Goal: Task Accomplishment & Management: Manage account settings

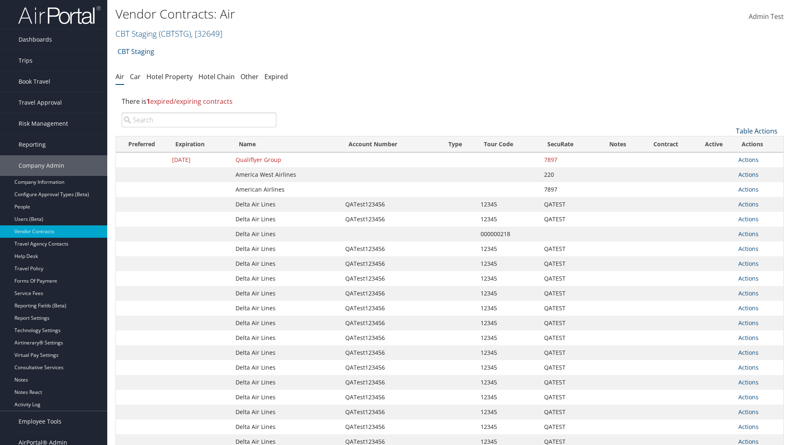
click at [756, 131] on link "Table Actions" at bounding box center [757, 131] width 42 height 9
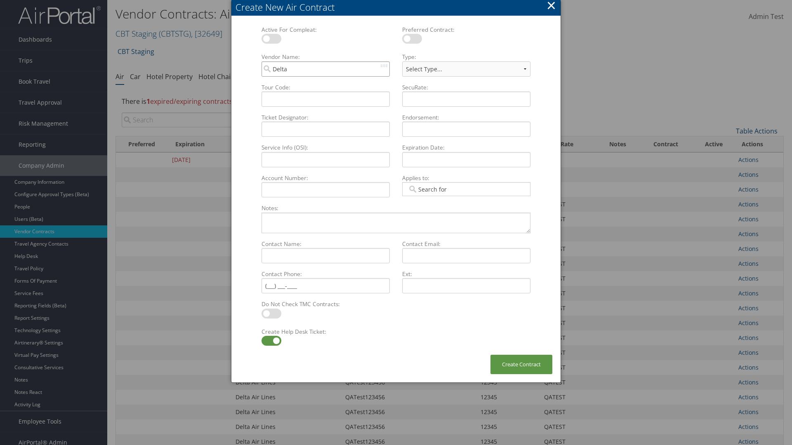
type input "Delta Air Lines"
select select "[object Object]"
type input "Delta Air Lines"
type input "QATest123456"
type input "12345"
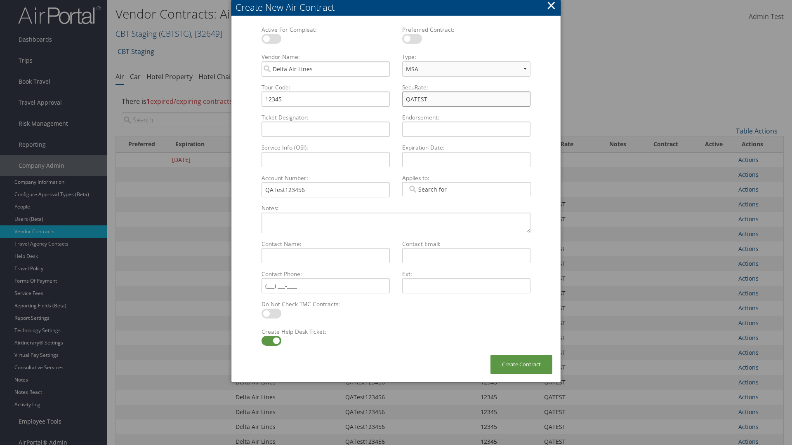
type input "QATEST"
click at [271, 341] on label at bounding box center [271, 341] width 20 height 10
click at [271, 341] on input "checkbox" at bounding box center [268, 342] width 5 height 5
checkbox input "false"
click at [521, 364] on button "Create Contract" at bounding box center [521, 364] width 62 height 19
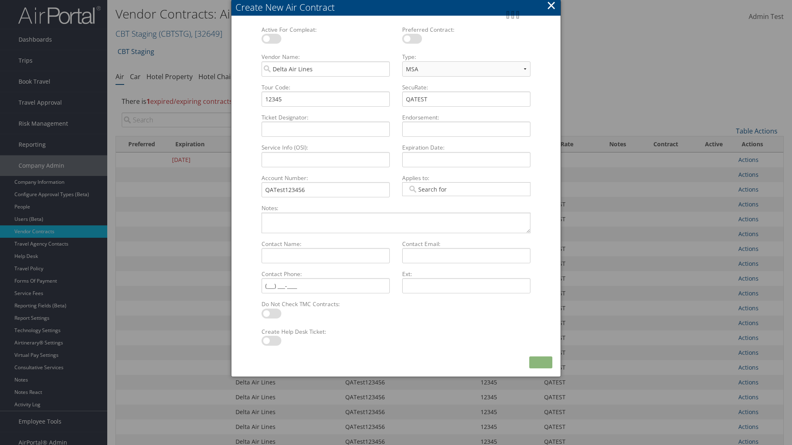
scroll to position [93, 0]
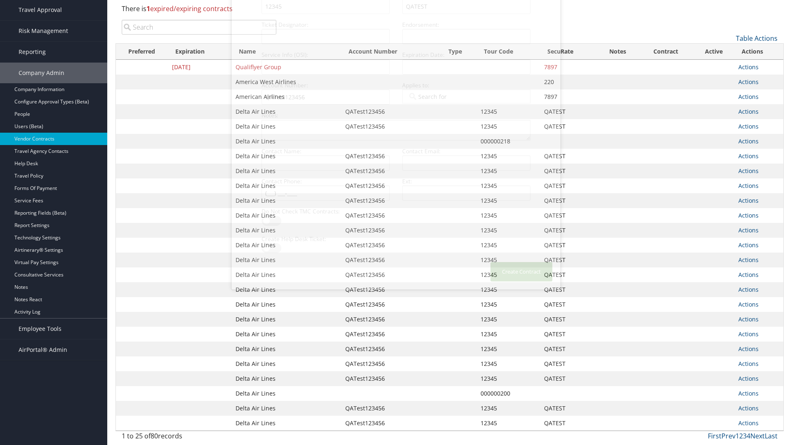
click at [199, 35] on input "search" at bounding box center [199, 27] width 155 height 15
type input "QATest123456"
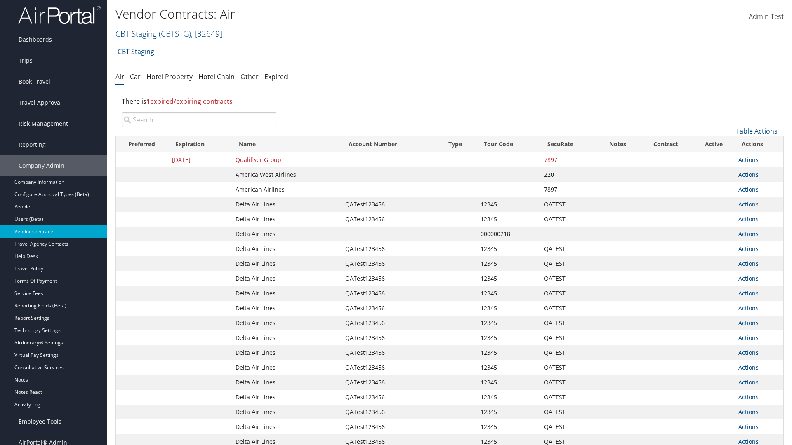
click at [199, 120] on input "search" at bounding box center [199, 120] width 155 height 15
type input "Delta Air Lines"
click at [199, 120] on input "search" at bounding box center [199, 120] width 155 height 15
type input "QATest123456"
click at [199, 120] on input "search" at bounding box center [199, 120] width 155 height 15
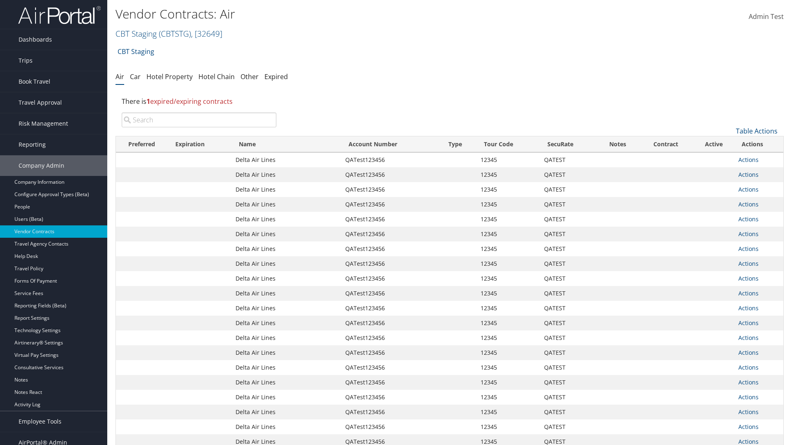
type input "12345"
click at [199, 120] on input "search" at bounding box center [199, 120] width 155 height 15
click at [199, 120] on input "QATEST" at bounding box center [199, 120] width 155 height 15
type input "QATest123456"
click at [748, 160] on link "Actions" at bounding box center [748, 160] width 20 height 8
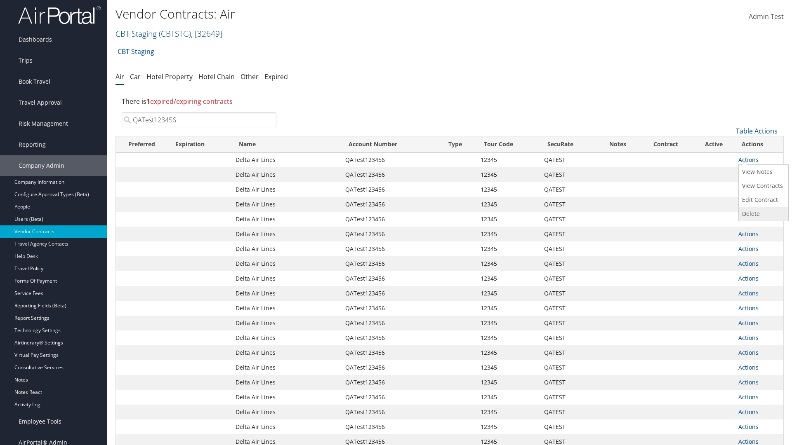
click at [762, 214] on link "Delete" at bounding box center [761, 214] width 47 height 14
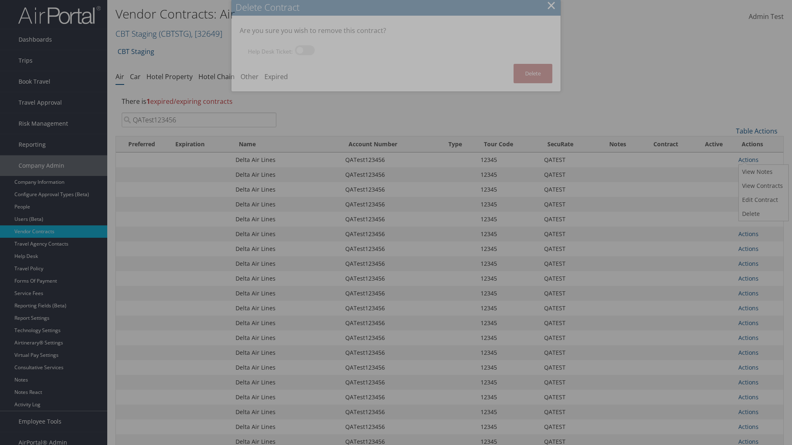
click at [533, 73] on button "Delete" at bounding box center [532, 73] width 39 height 19
